Goal: Information Seeking & Learning: Learn about a topic

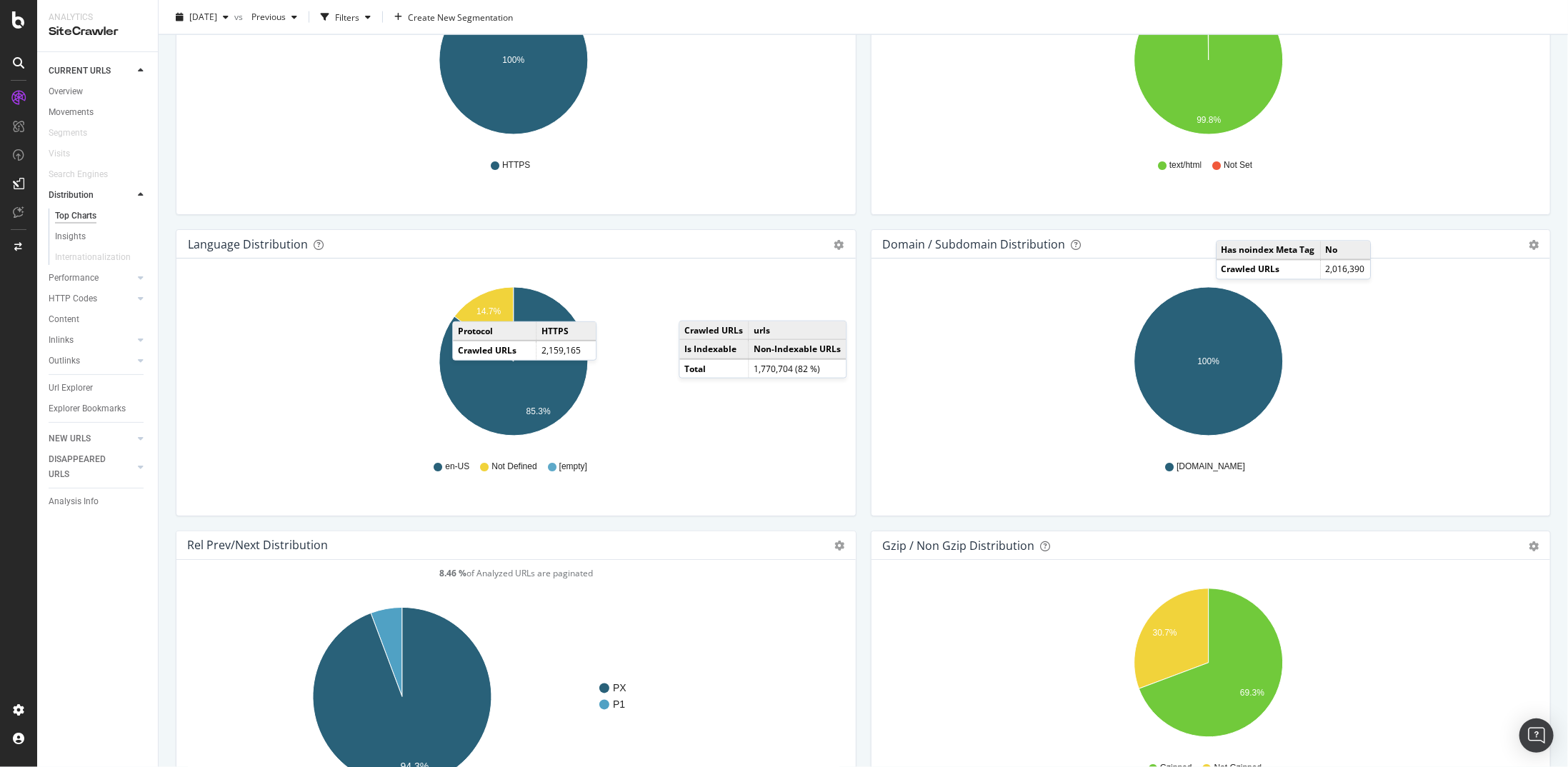
scroll to position [1310, 0]
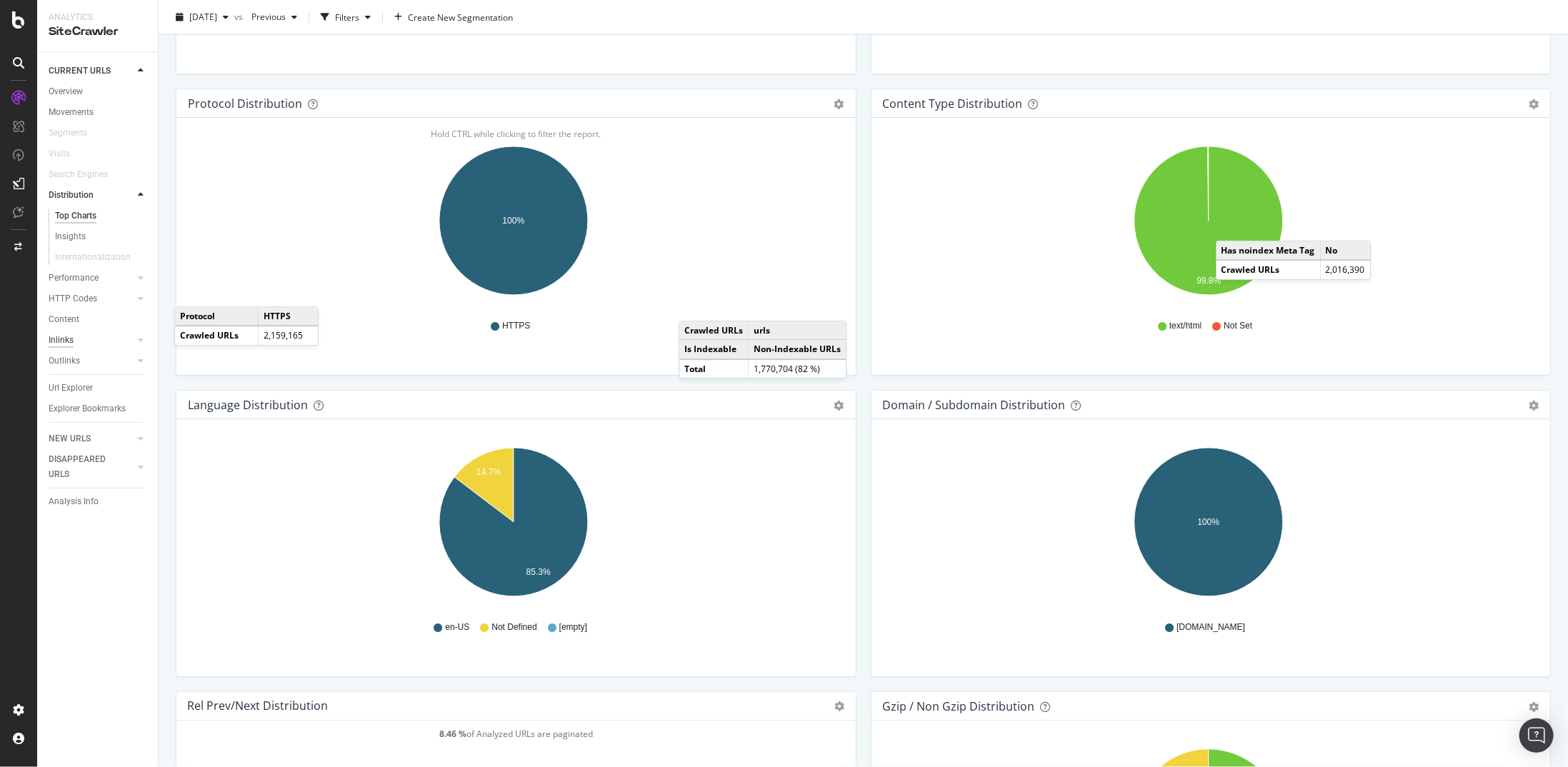
click at [69, 344] on div "Inlinks" at bounding box center [61, 340] width 25 height 15
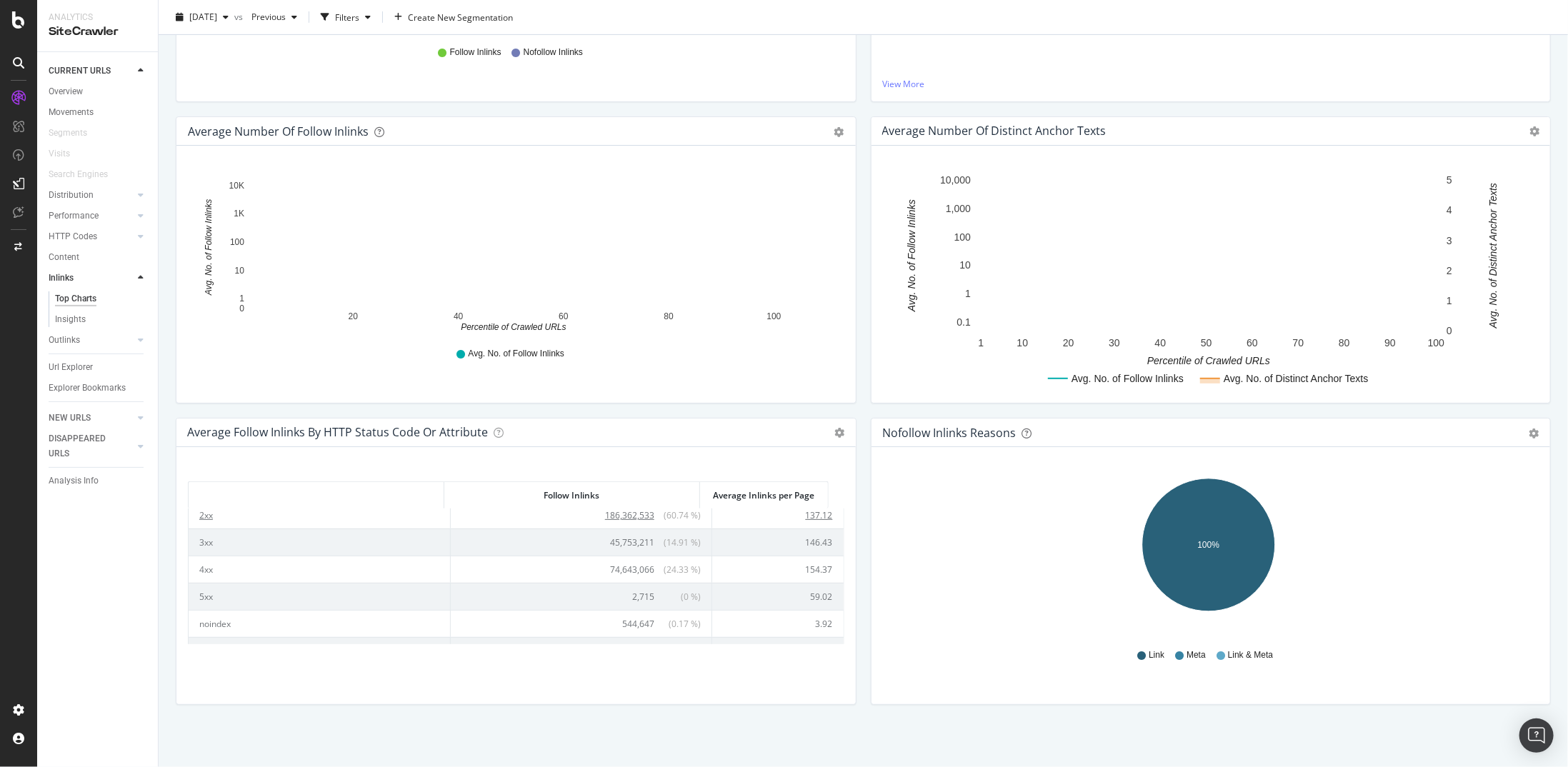
scroll to position [52, 0]
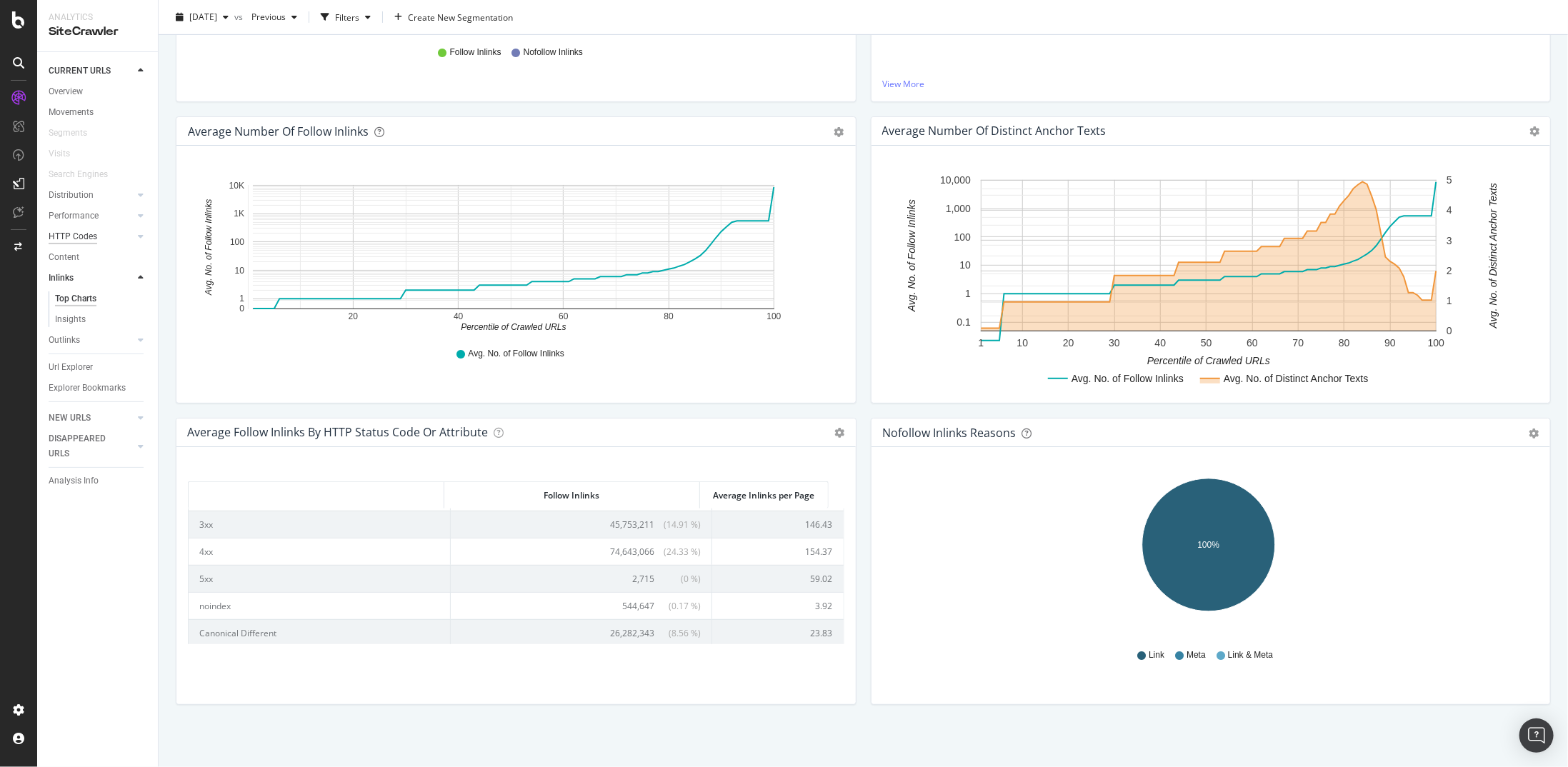
click at [71, 228] on div "HTTP Codes" at bounding box center [103, 237] width 109 height 21
click at [69, 234] on div "HTTP Codes" at bounding box center [73, 237] width 48 height 15
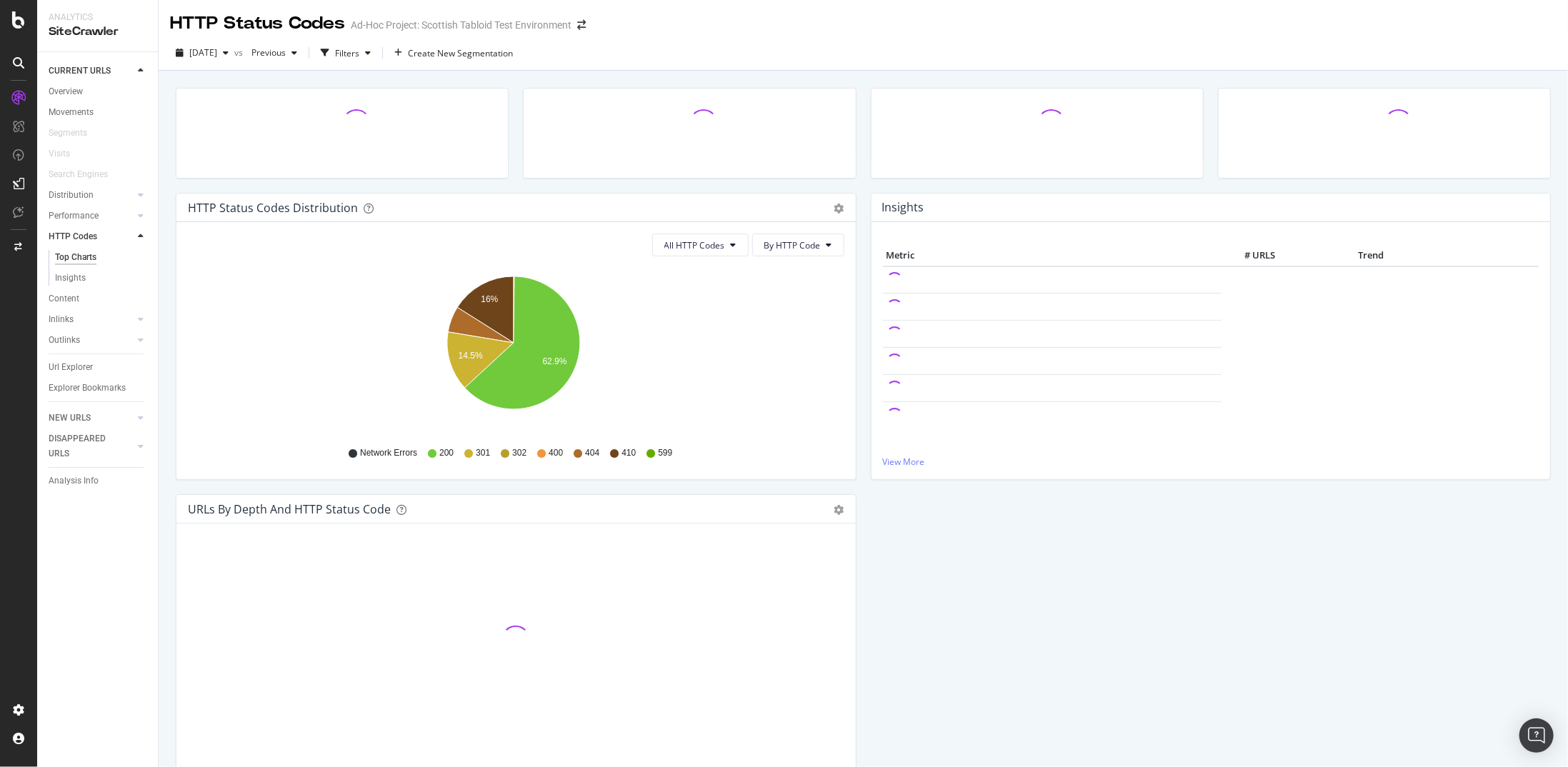
click at [648, 451] on icon at bounding box center [651, 454] width 9 height 9
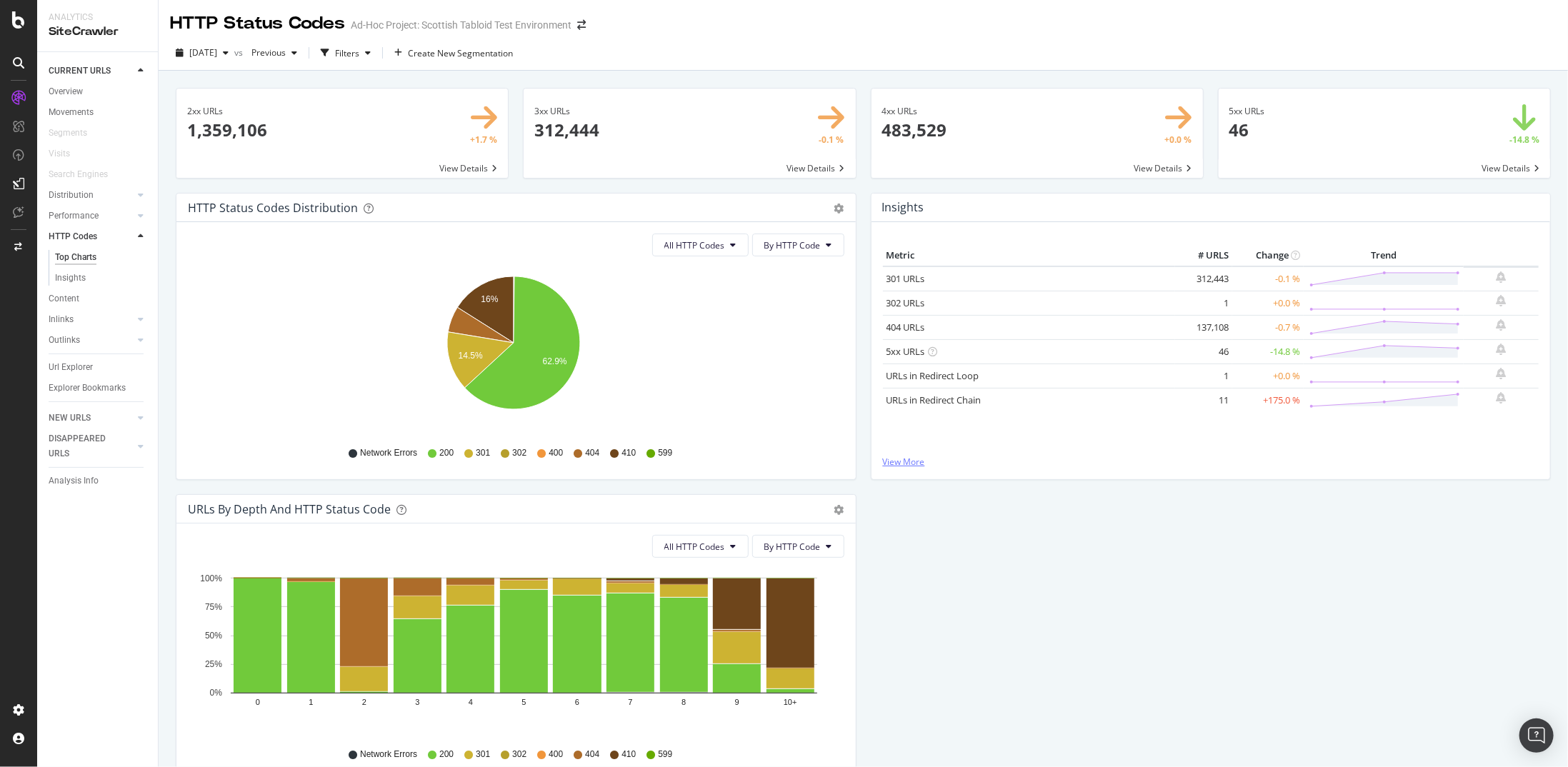
click at [890, 460] on link "View More" at bounding box center [1211, 461] width 656 height 12
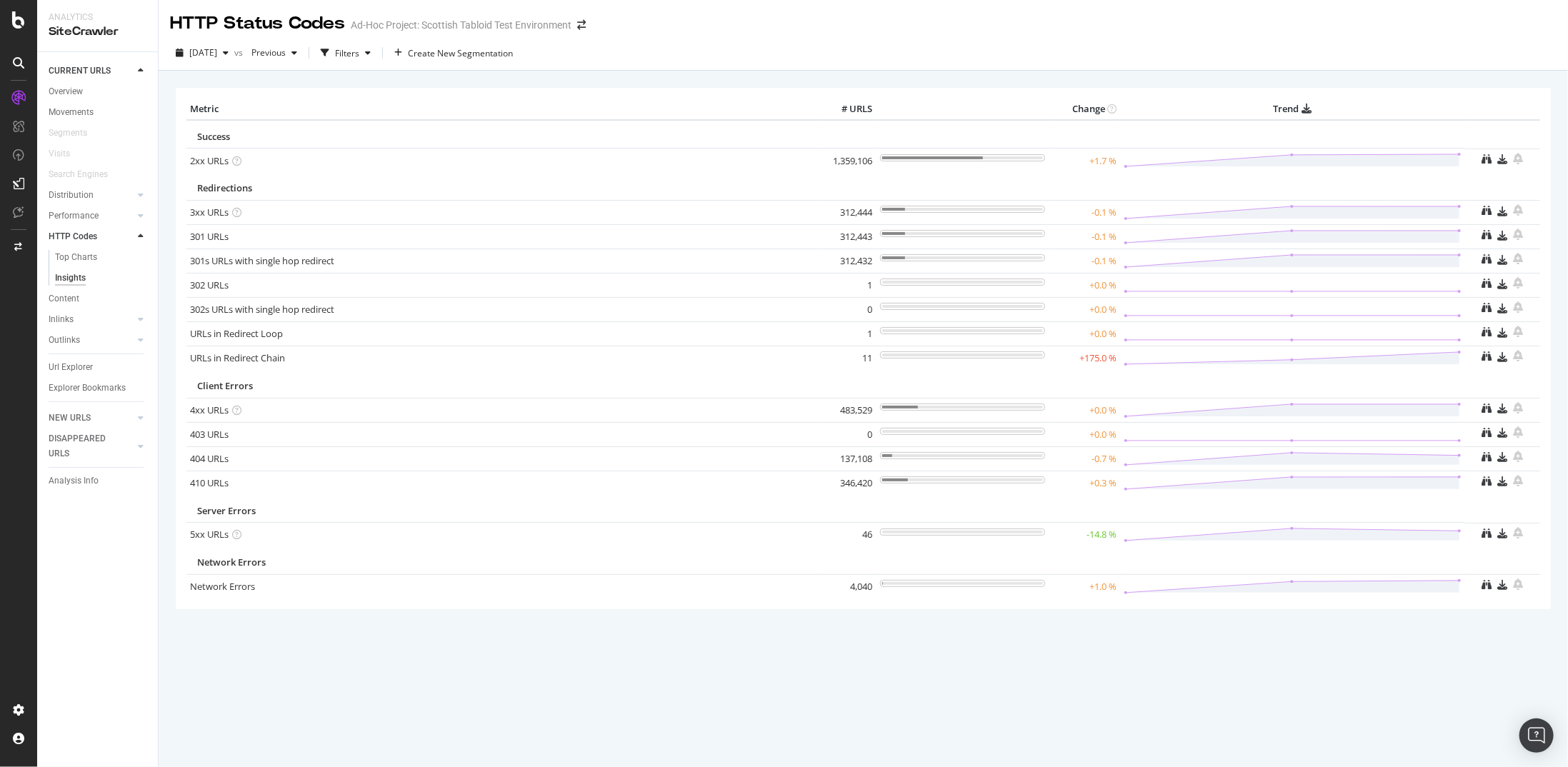
drag, startPoint x: 853, startPoint y: 515, endPoint x: 941, endPoint y: 514, distance: 88.0
click at [948, 513] on td "Server Errors" at bounding box center [826, 509] width 1279 height 28
